Goal: Task Accomplishment & Management: Manage account settings

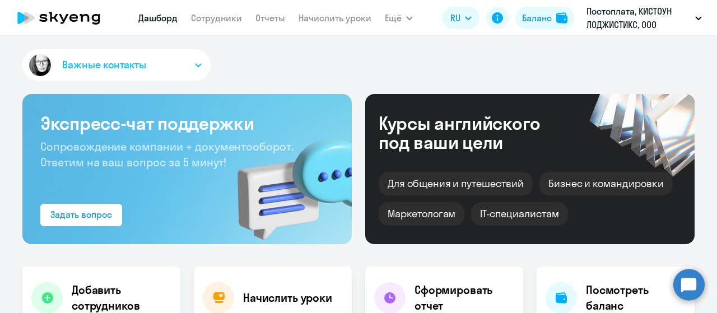
select select "30"
click at [341, 21] on link "Начислить уроки" at bounding box center [335, 17] width 73 height 11
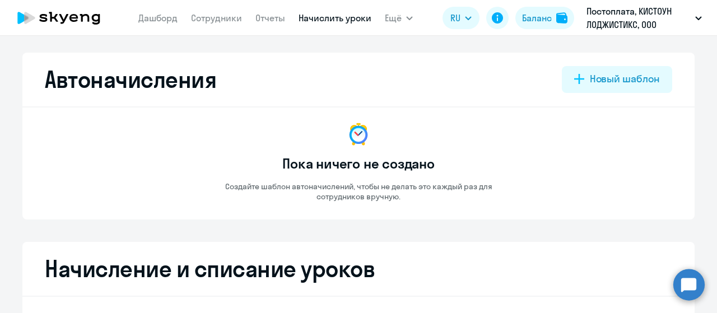
select select "10"
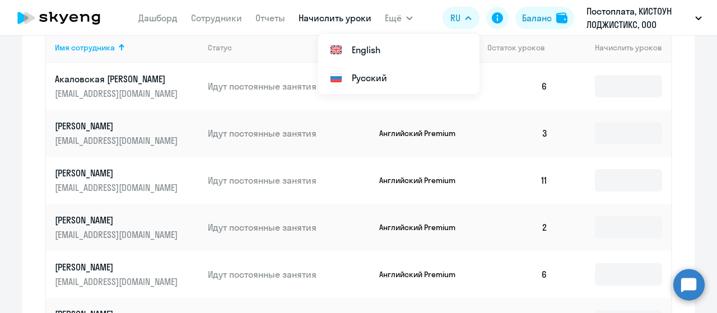
scroll to position [448, 0]
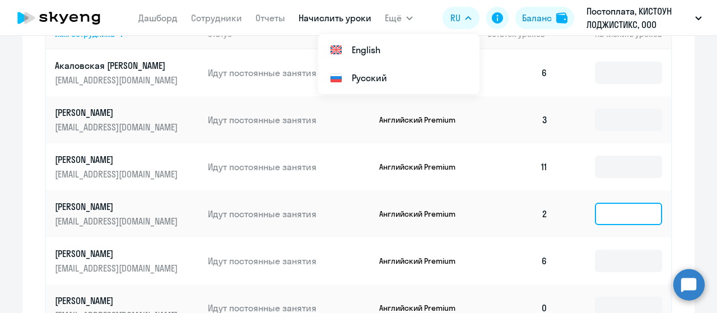
click at [621, 225] on input at bounding box center [628, 214] width 67 height 22
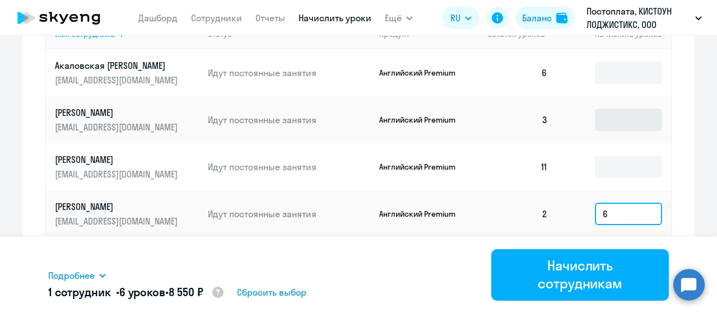
type input "6"
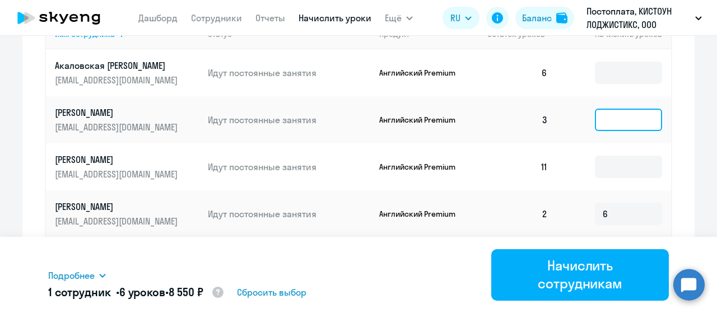
click at [611, 131] on input at bounding box center [628, 120] width 67 height 22
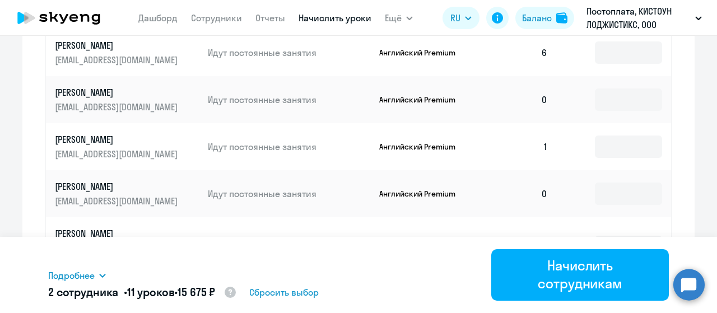
scroll to position [661, 0]
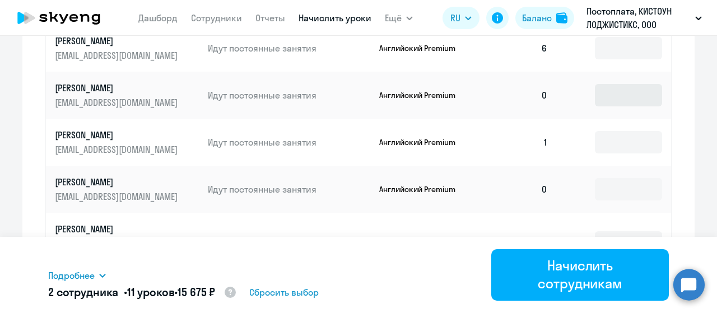
type input "5"
click at [608, 106] on input at bounding box center [628, 95] width 67 height 22
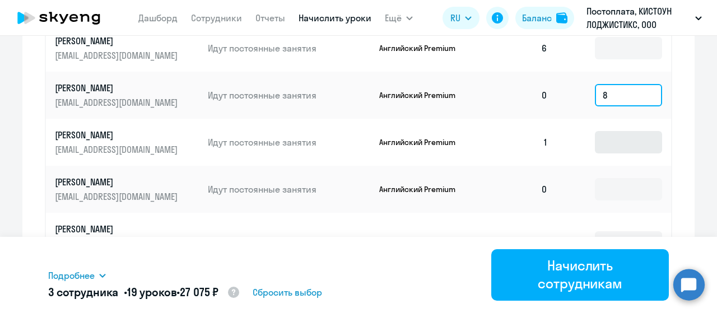
type input "8"
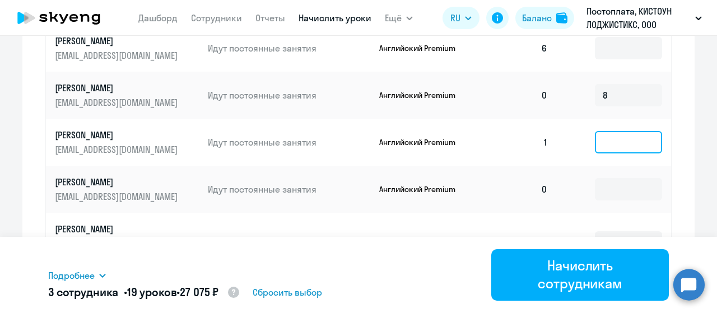
click at [613, 154] on input at bounding box center [628, 142] width 67 height 22
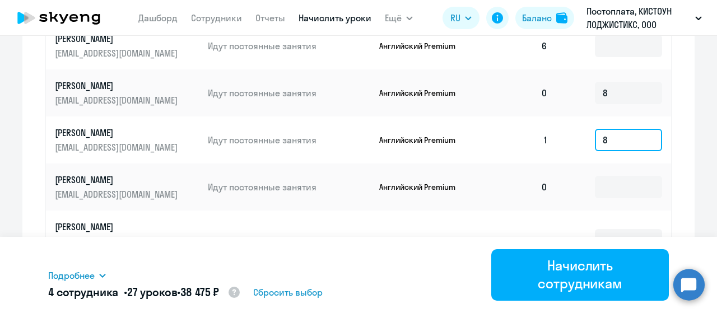
scroll to position [93, 0]
type input "8"
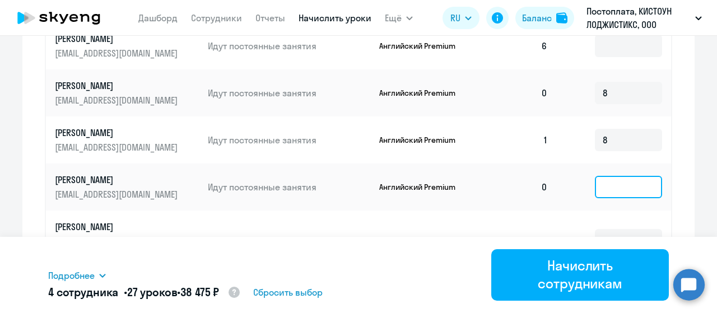
click at [622, 178] on input at bounding box center [628, 187] width 67 height 22
type input "8"
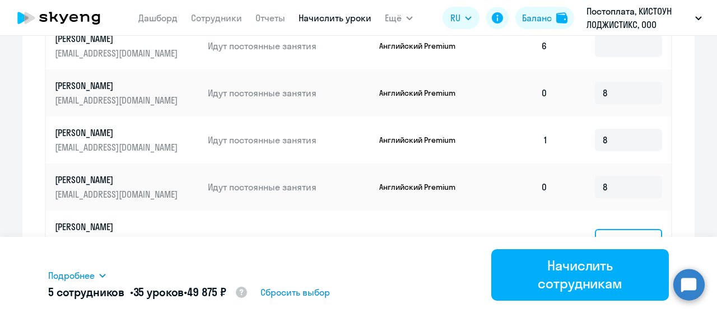
click at [626, 229] on input at bounding box center [628, 240] width 67 height 22
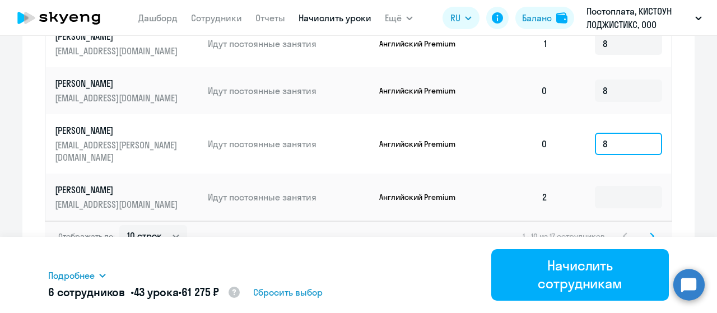
scroll to position [759, 0]
type input "8"
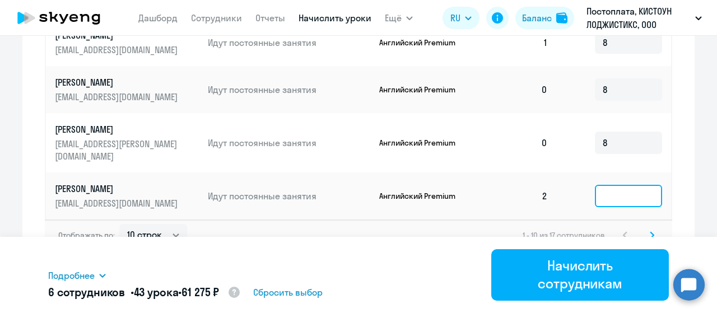
click at [611, 187] on input at bounding box center [628, 196] width 67 height 22
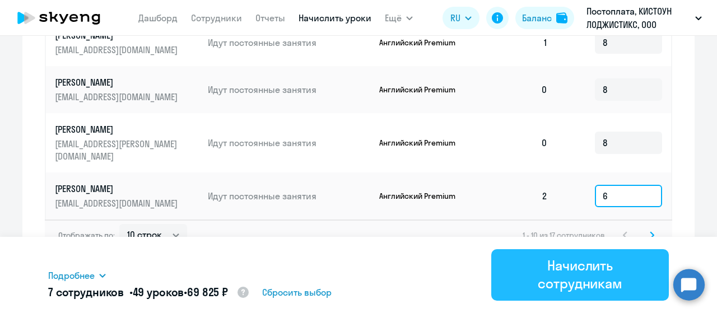
type input "6"
click at [599, 271] on div "Начислить сотрудникам" at bounding box center [580, 275] width 146 height 36
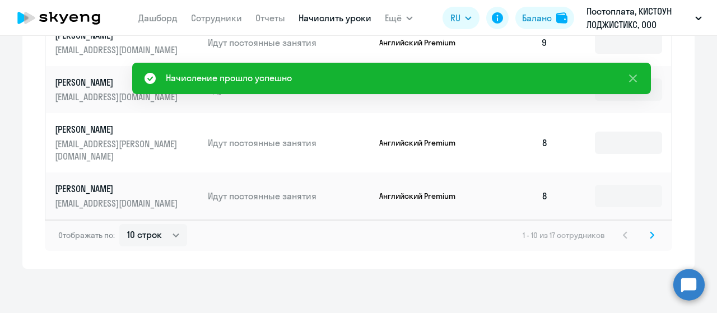
click at [650, 233] on icon at bounding box center [651, 235] width 3 height 6
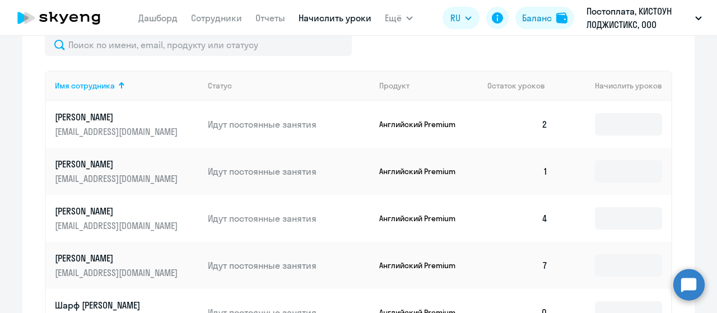
scroll to position [398, 0]
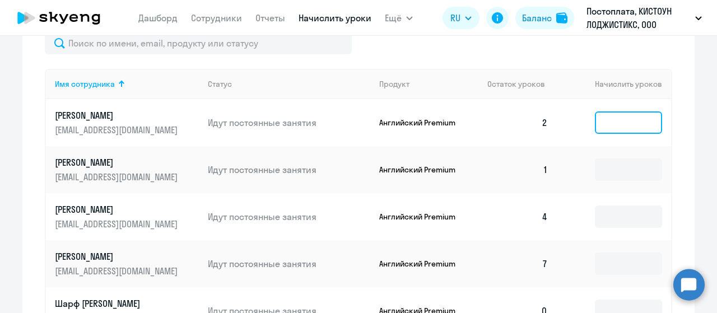
click at [641, 126] on input at bounding box center [628, 122] width 67 height 22
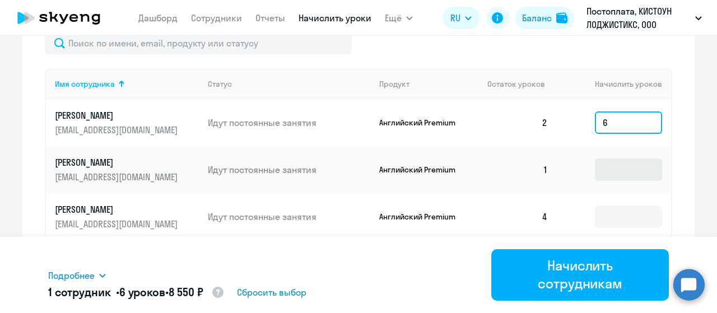
type input "6"
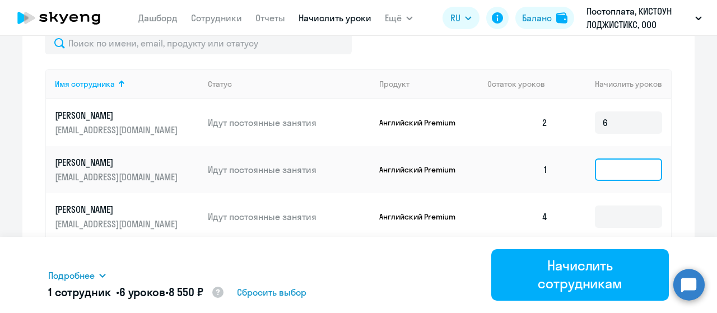
click at [620, 180] on input at bounding box center [628, 170] width 67 height 22
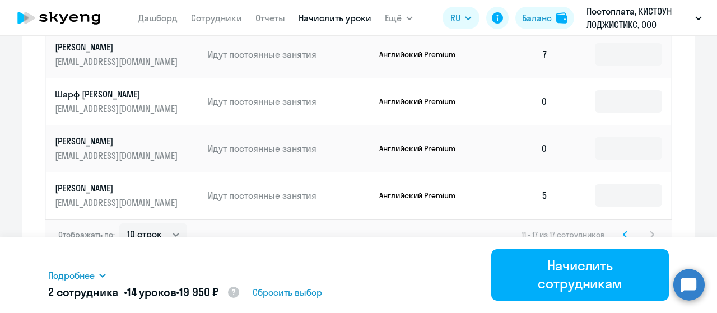
scroll to position [616, 0]
type input "8"
click at [633, 113] on input at bounding box center [628, 101] width 67 height 22
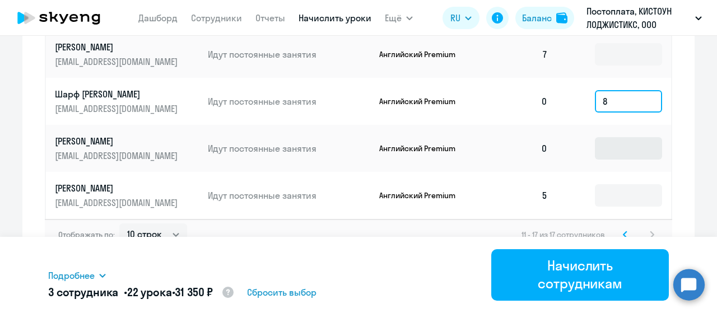
type input "8"
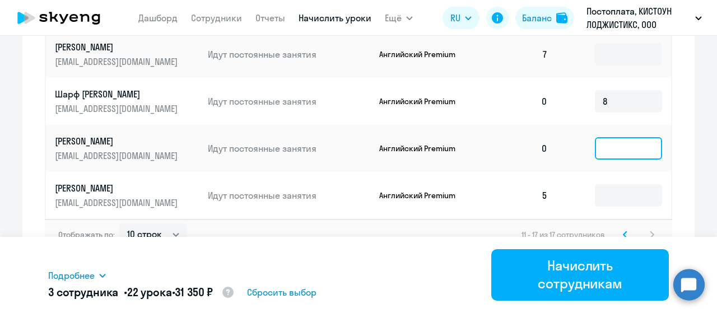
click at [619, 160] on input at bounding box center [628, 148] width 67 height 22
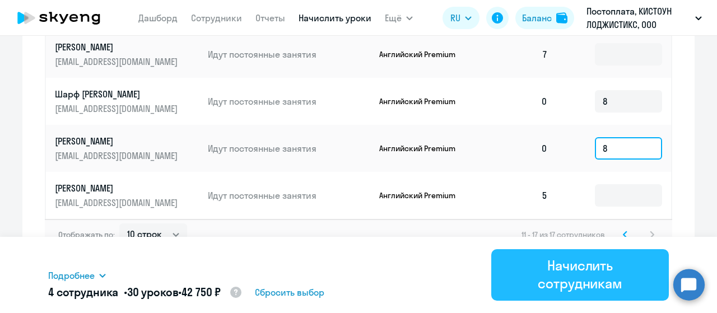
type input "8"
click at [591, 271] on div "Начислить сотрудникам" at bounding box center [580, 275] width 146 height 36
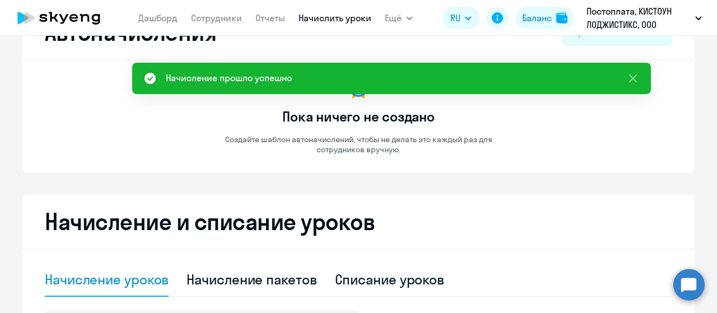
scroll to position [47, 0]
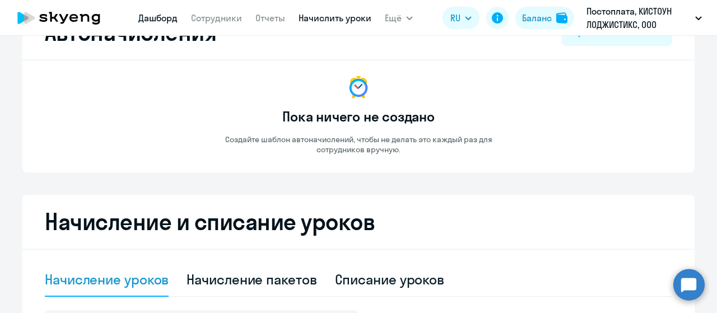
click at [152, 18] on link "Дашборд" at bounding box center [157, 17] width 39 height 11
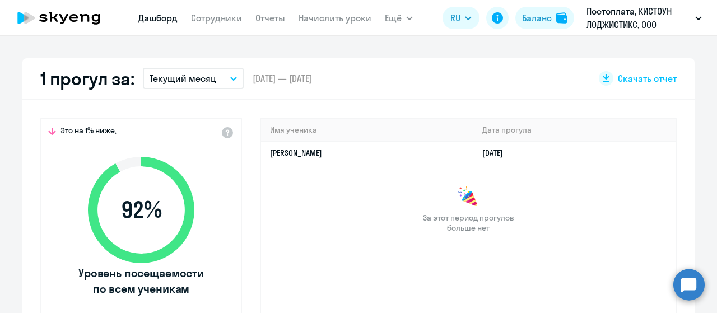
scroll to position [308, 0]
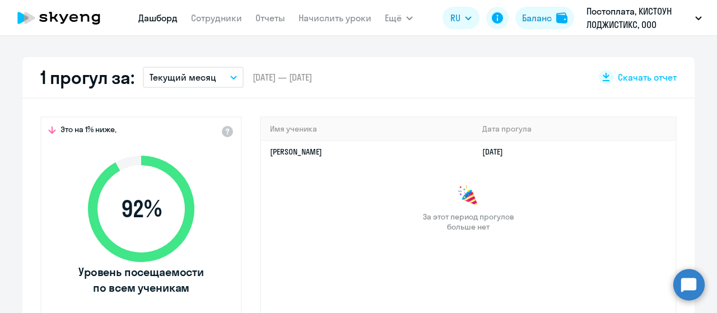
select select "30"
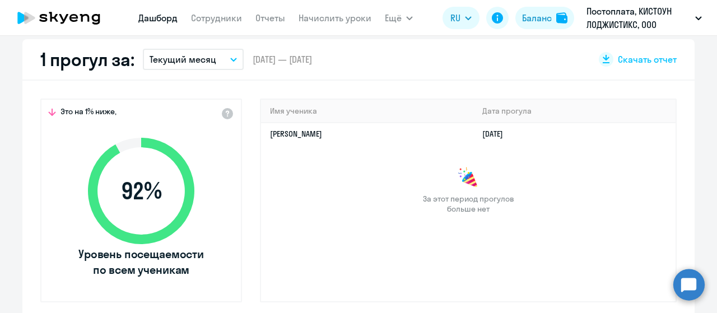
scroll to position [331, 0]
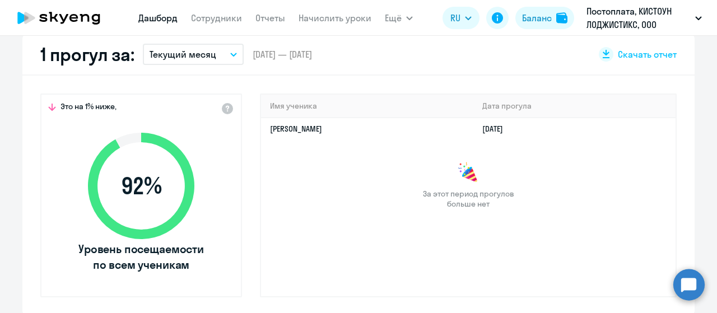
click at [230, 57] on button "Текущий месяц" at bounding box center [193, 54] width 101 height 21
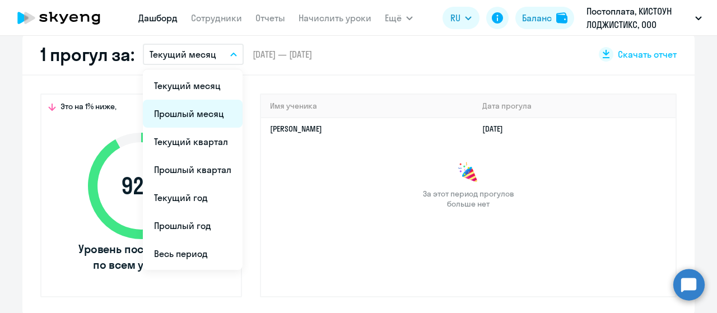
click at [213, 111] on li "Прошлый месяц" at bounding box center [193, 114] width 100 height 28
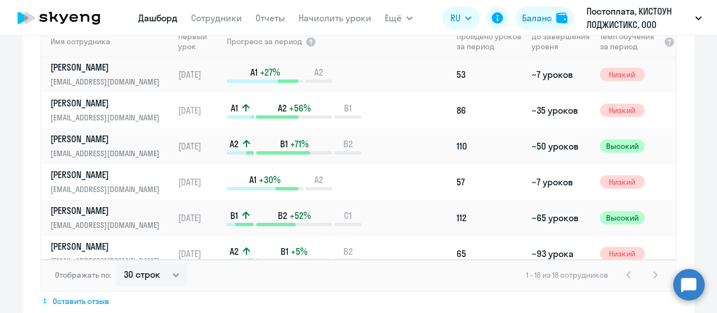
scroll to position [0, 0]
